Goal: Transaction & Acquisition: Obtain resource

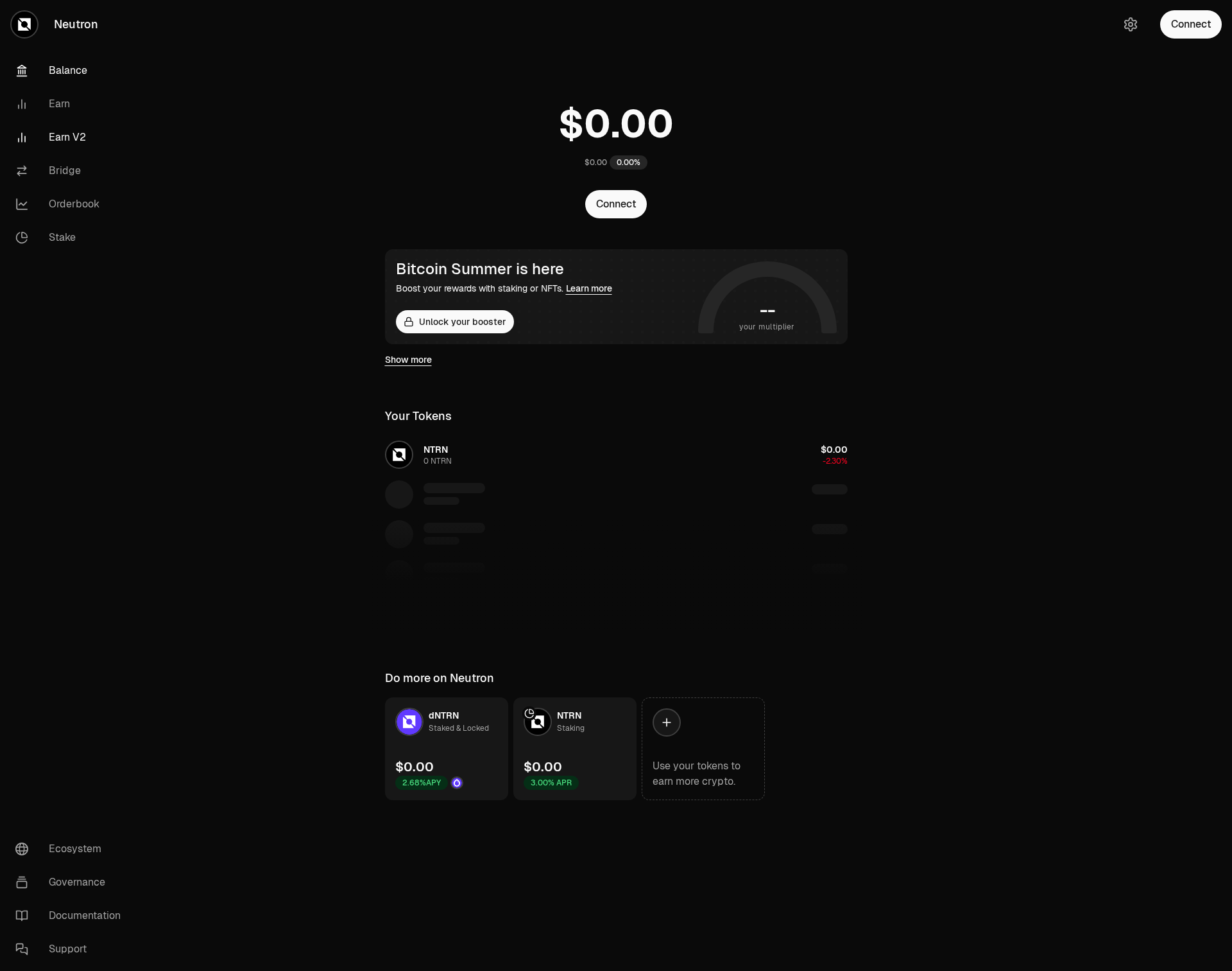
click at [56, 131] on link "Earn V2" at bounding box center [72, 137] width 133 height 33
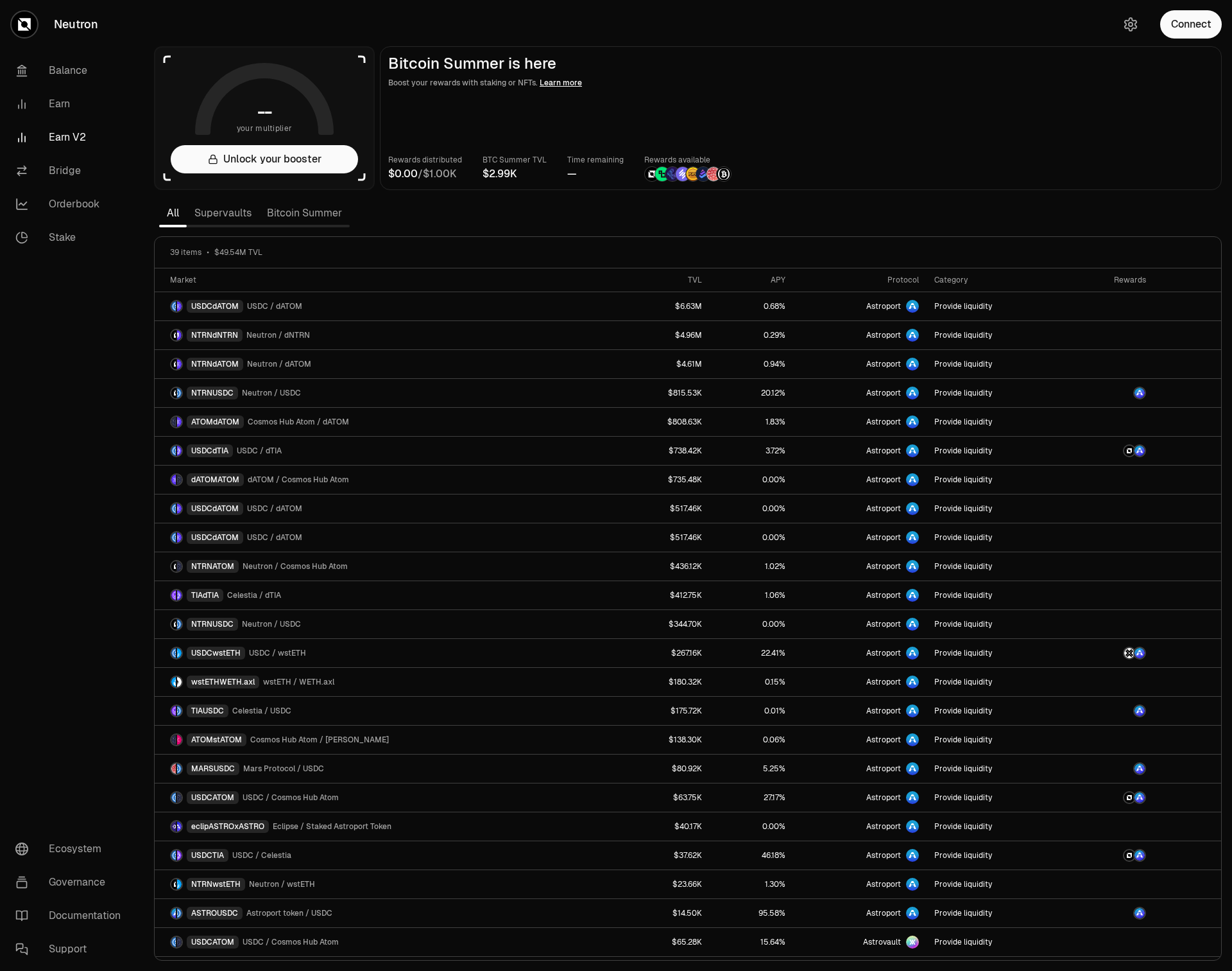
click at [451, 220] on section "-- your multiplier Unlock your booster Bitcoin Summer is here Boost your reward…" at bounding box center [687, 486] width 1088 height 971
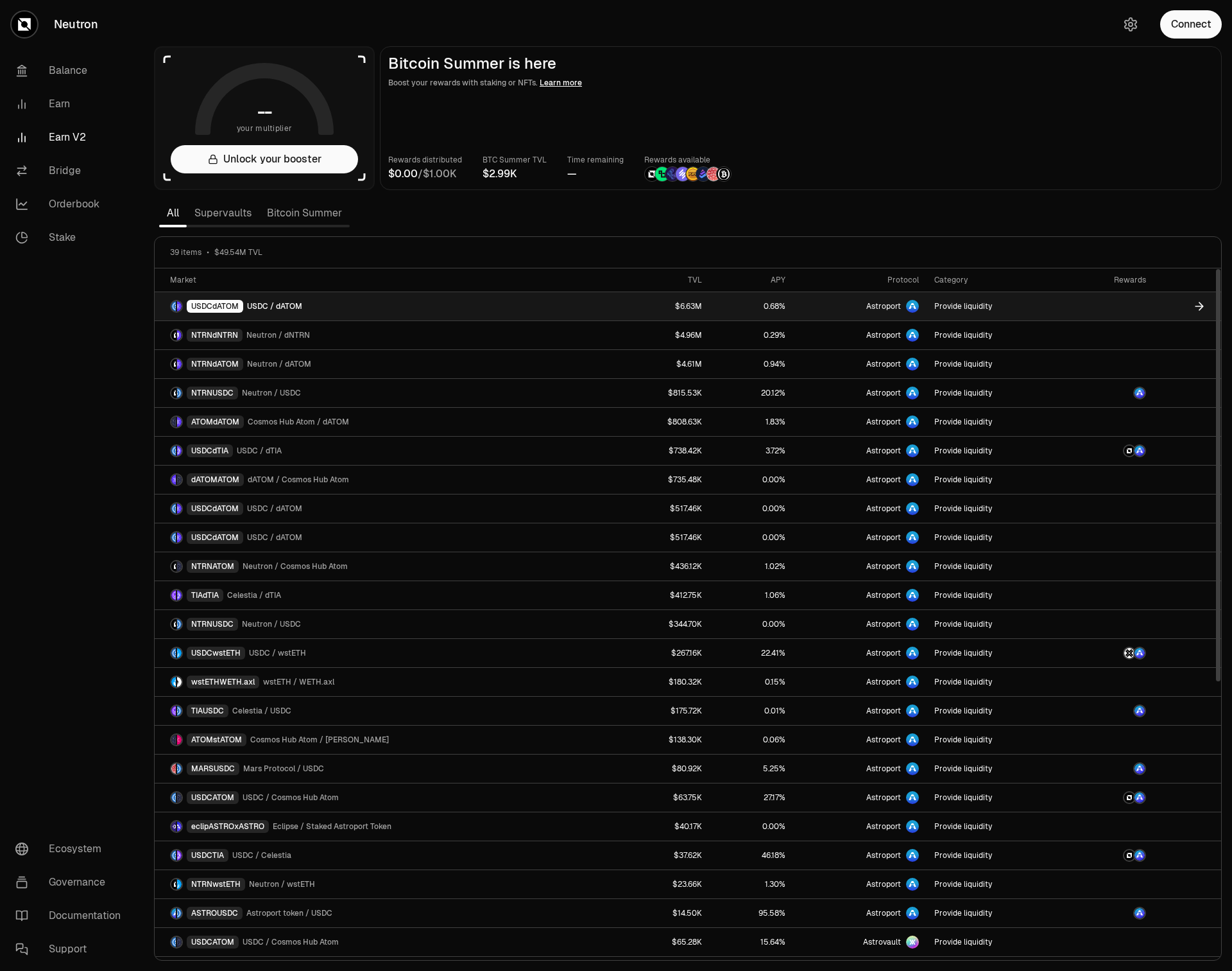
click at [293, 311] on div "USDCdATOM USDC / dATOM" at bounding box center [236, 306] width 132 height 13
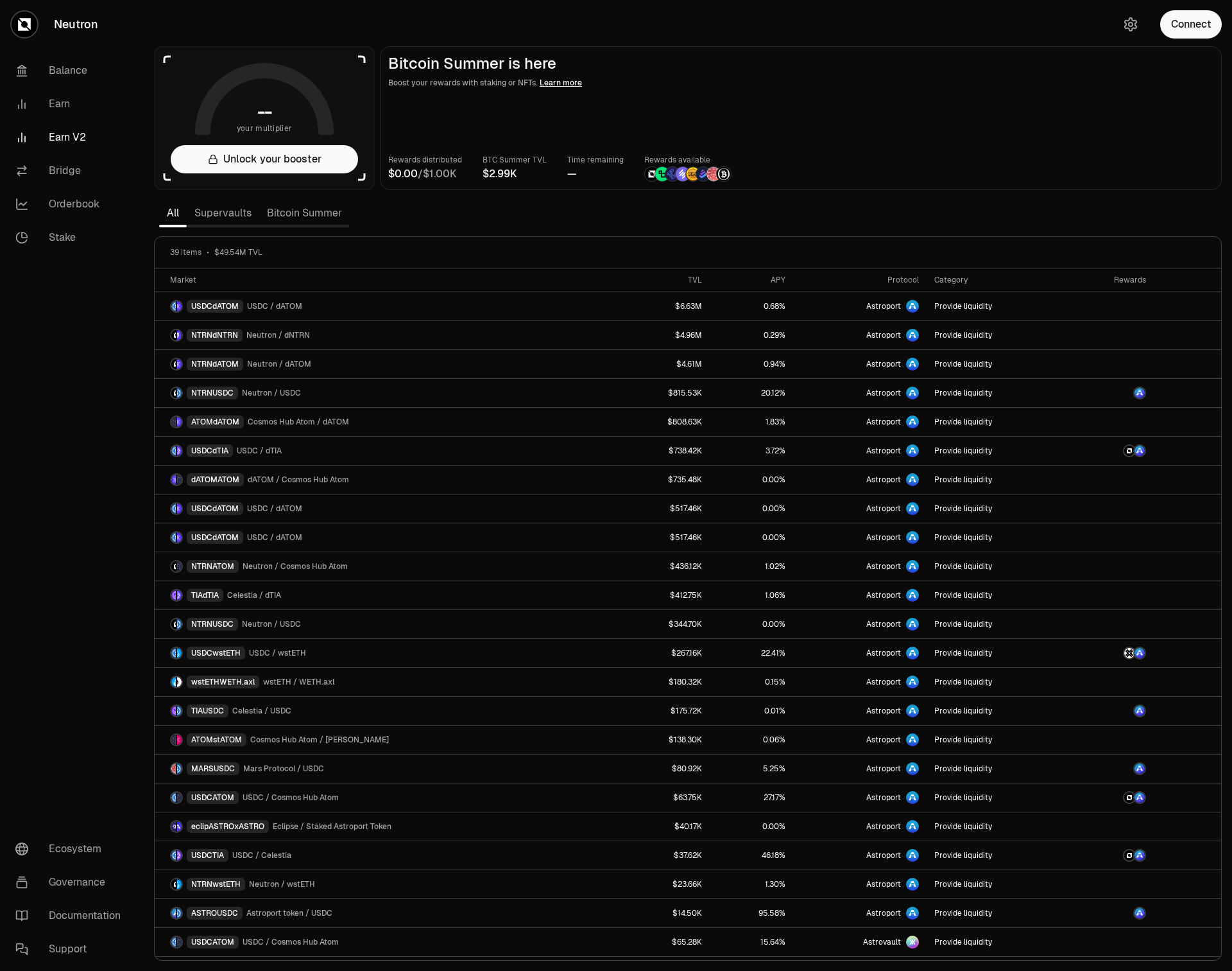
click at [280, 210] on link "Bitcoin Summer" at bounding box center [304, 213] width 91 height 26
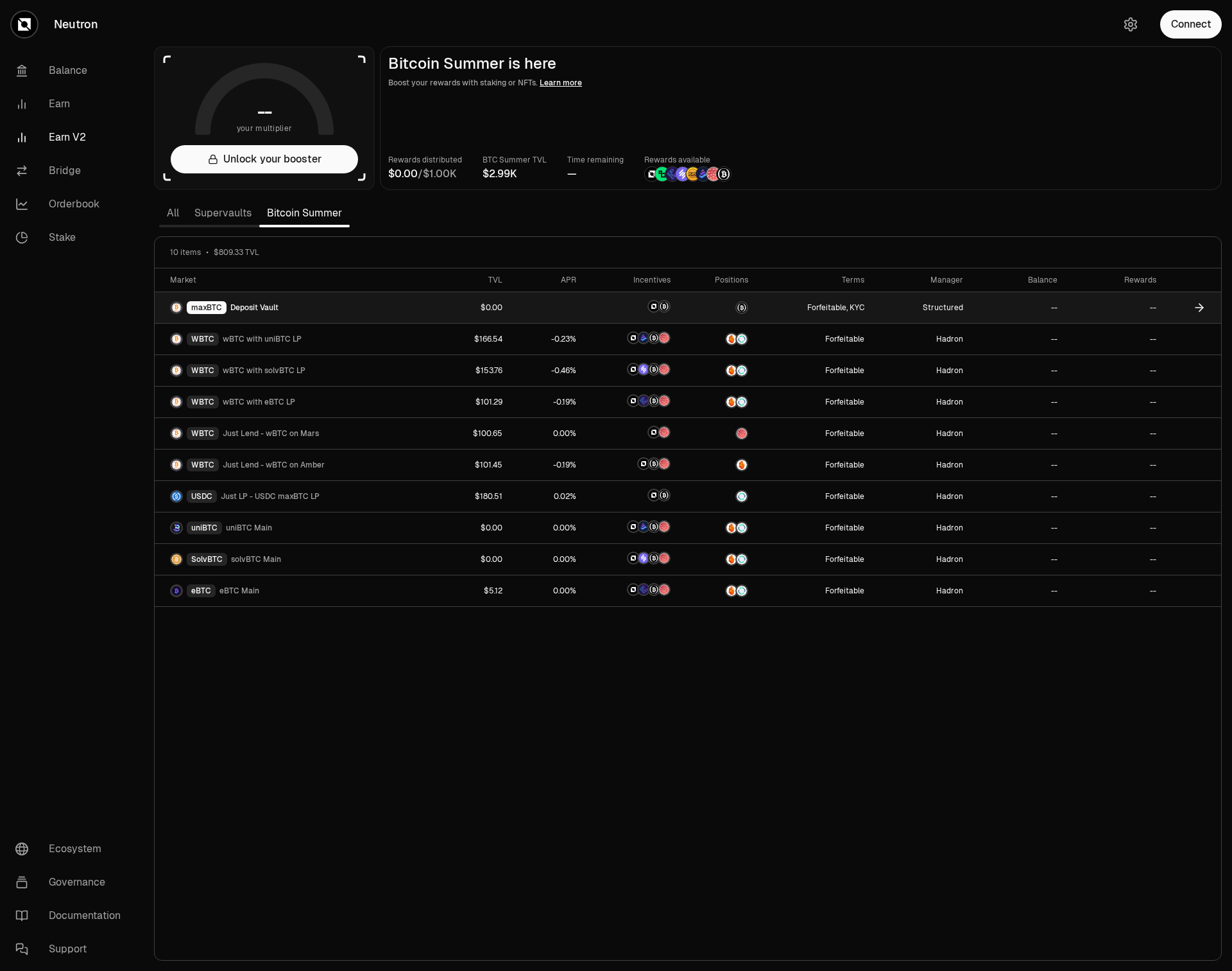
click at [314, 299] on td "maxBTC Deposit Vault" at bounding box center [296, 308] width 284 height 31
click at [253, 310] on span "Deposit Vault" at bounding box center [255, 307] width 48 height 10
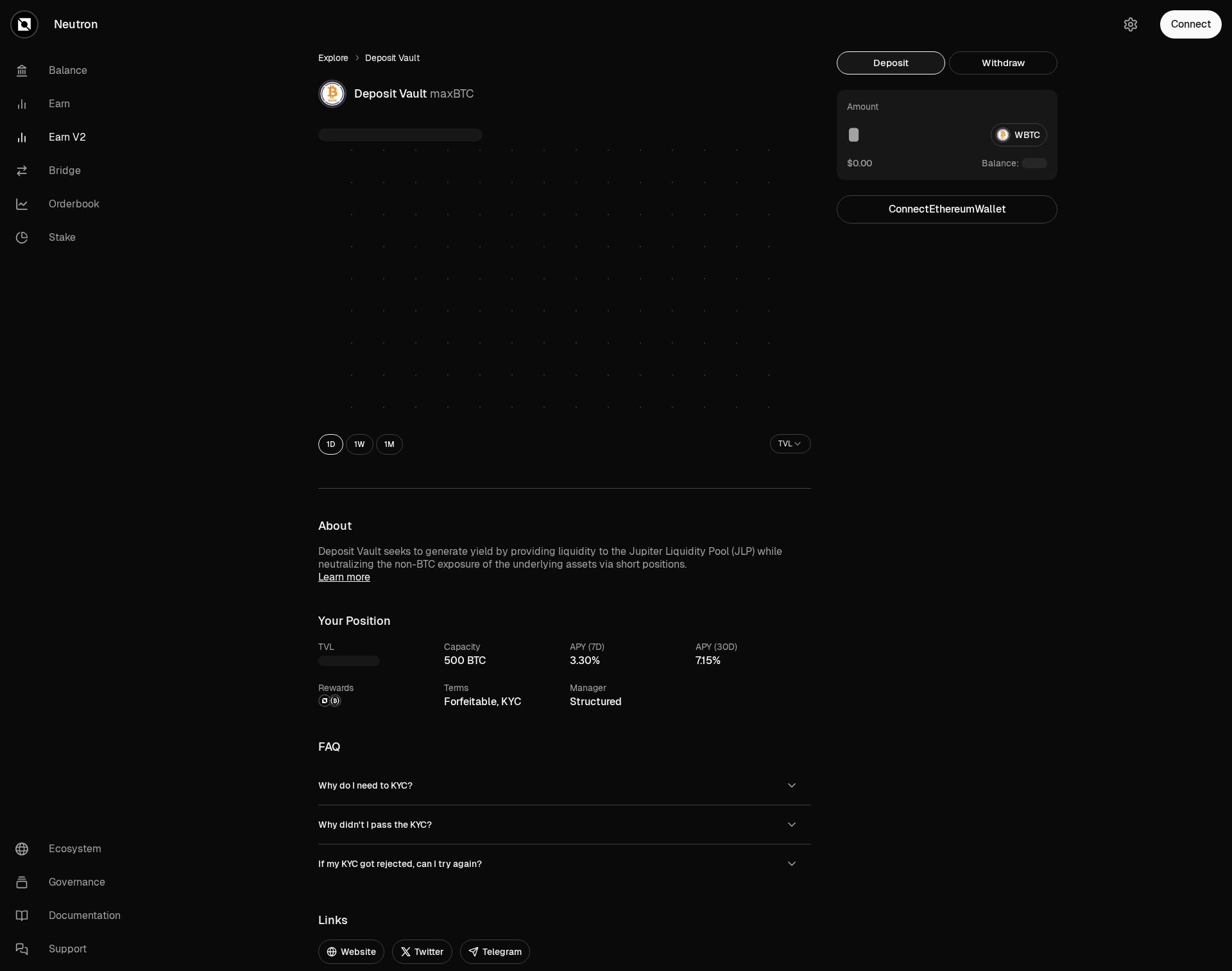
click at [336, 57] on link "Explore" at bounding box center [334, 57] width 30 height 13
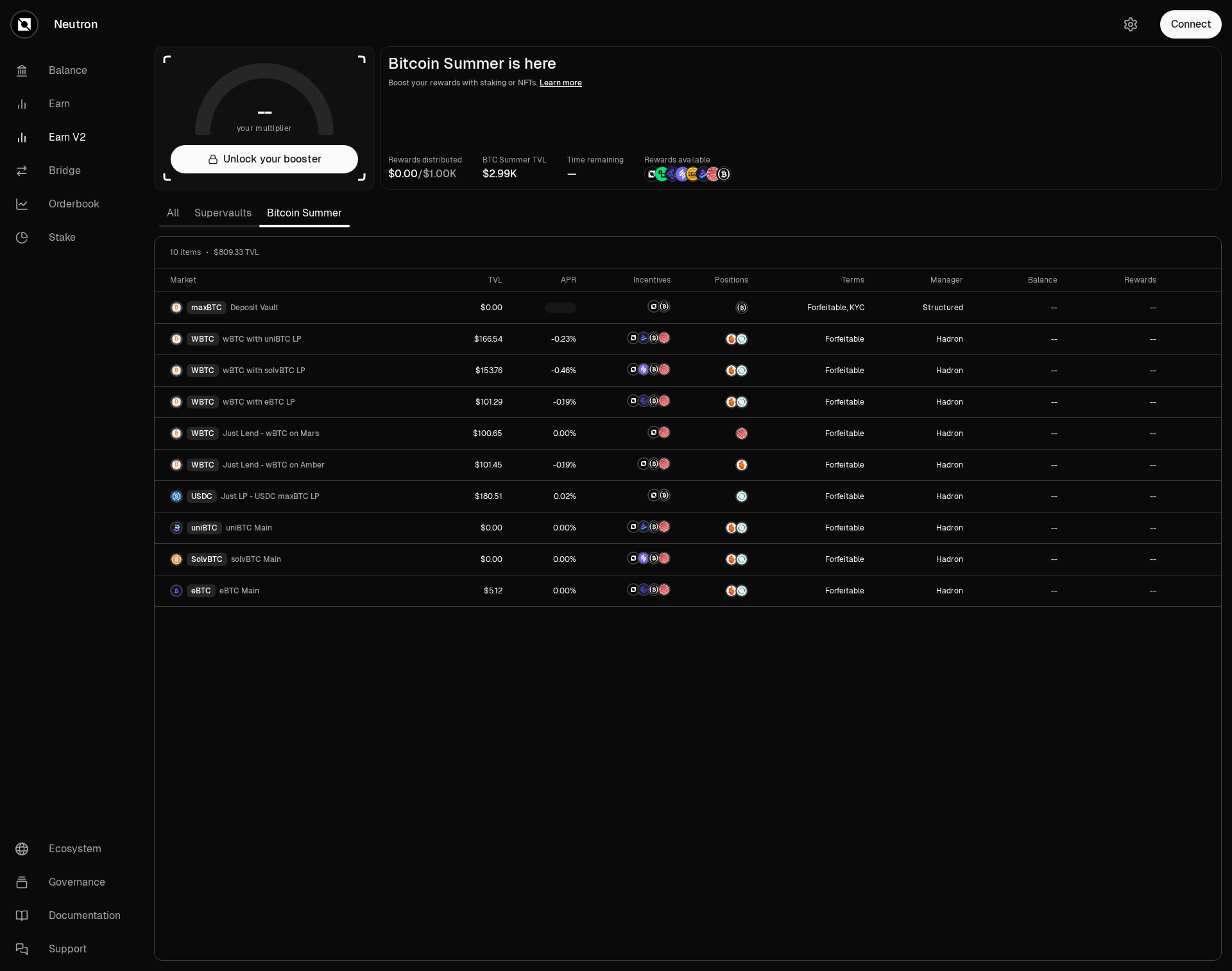
click at [413, 219] on section "-- your multiplier Unlock your booster Bitcoin Summer is here Boost your reward…" at bounding box center [687, 486] width 1088 height 971
click at [1185, 31] on button "Connect" at bounding box center [1191, 24] width 62 height 28
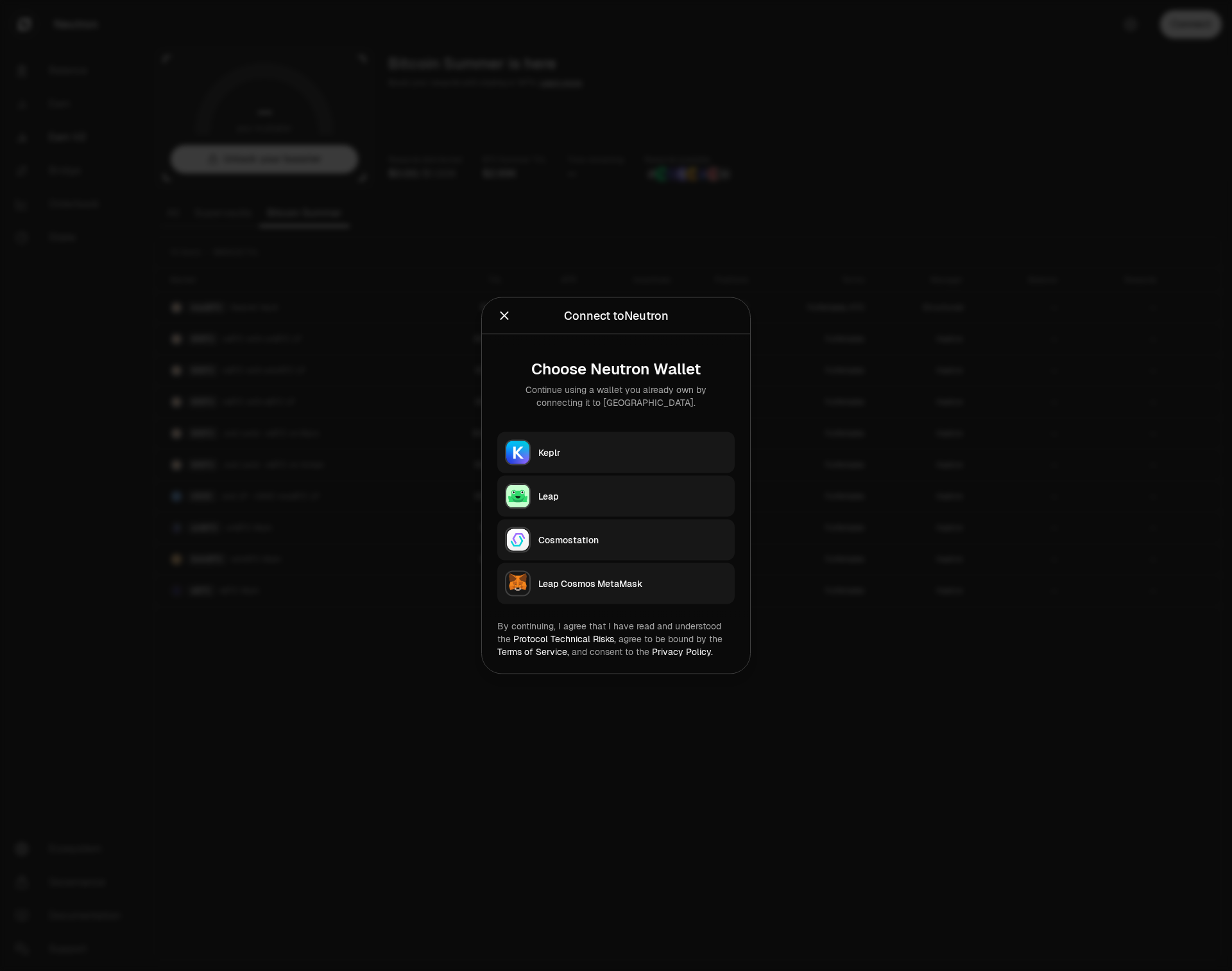
click at [630, 236] on div at bounding box center [616, 486] width 1232 height 971
